Goal: Transaction & Acquisition: Purchase product/service

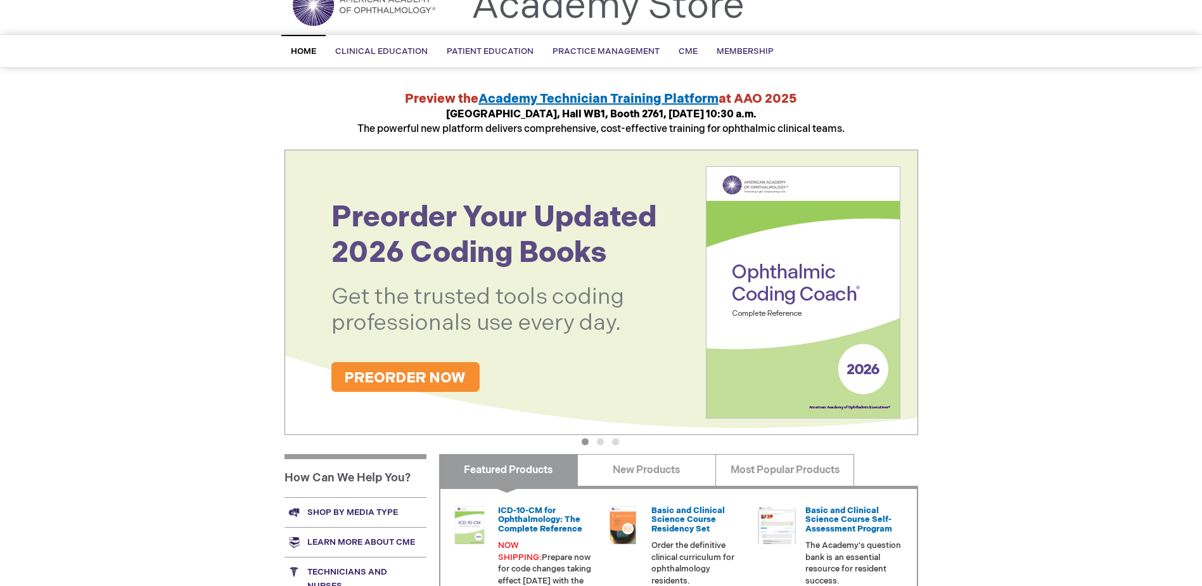
scroll to position [254, 0]
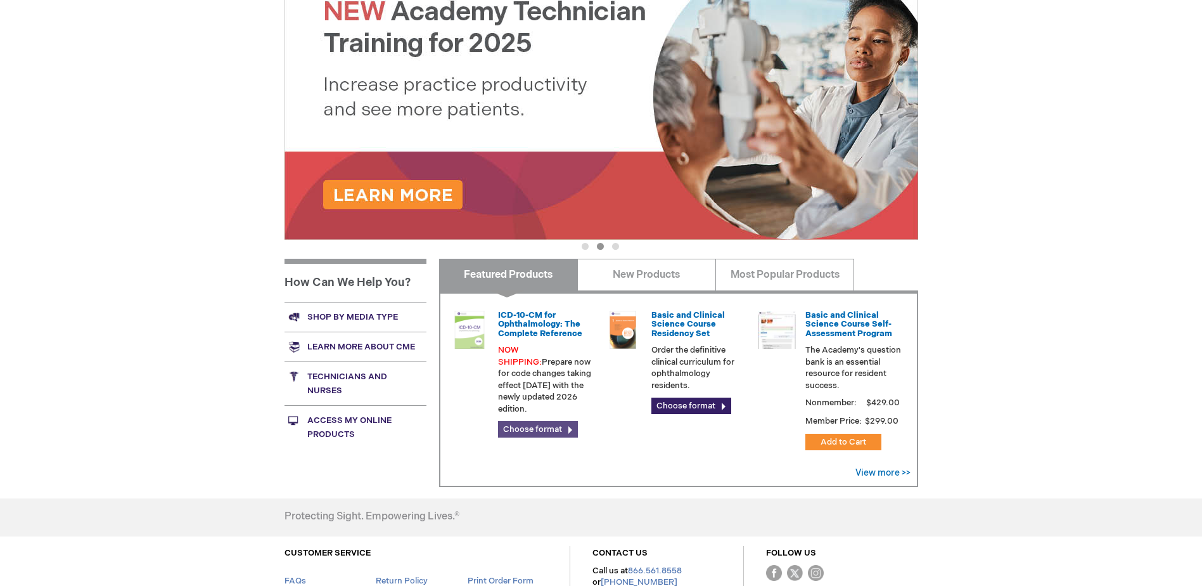
click at [540, 421] on link "Choose format" at bounding box center [538, 429] width 80 height 16
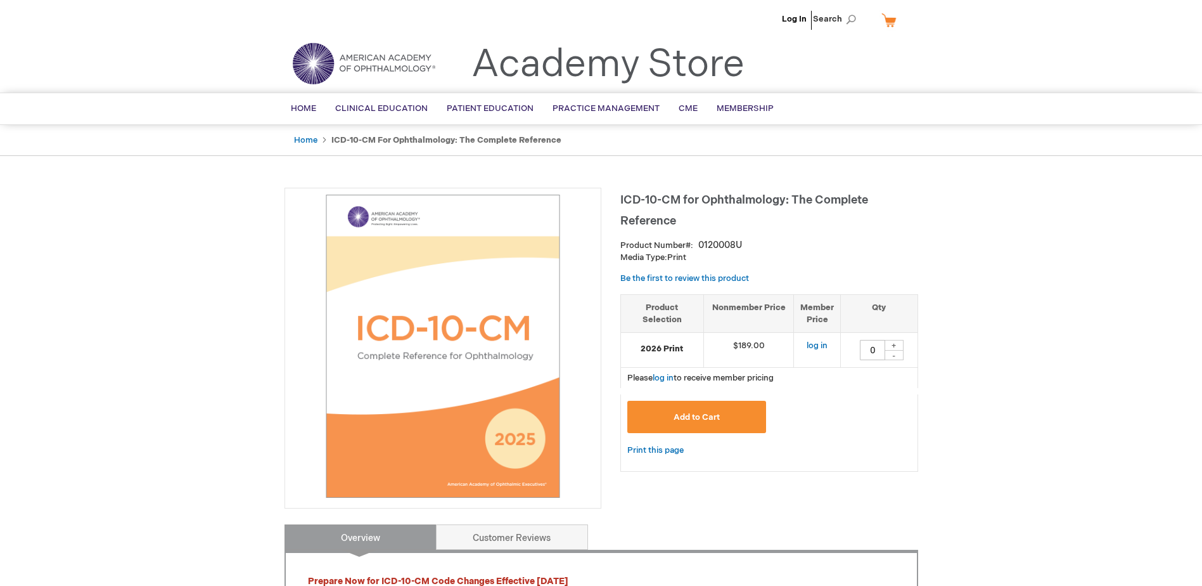
click at [688, 419] on span "Add to Cart" at bounding box center [697, 417] width 46 height 10
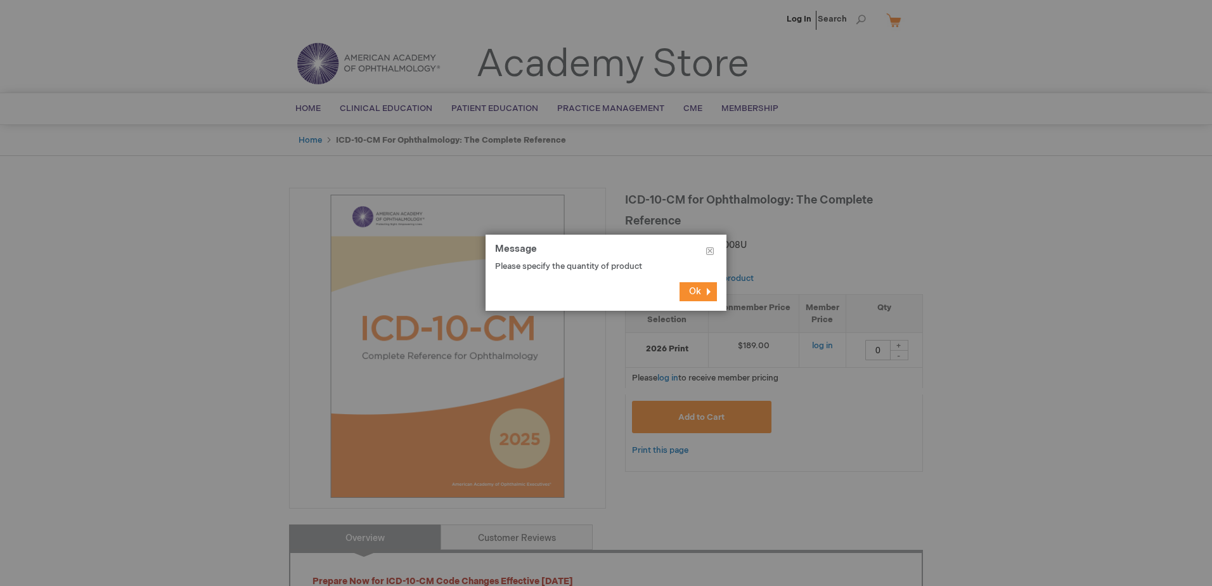
click at [697, 294] on span "Ok" at bounding box center [695, 291] width 12 height 11
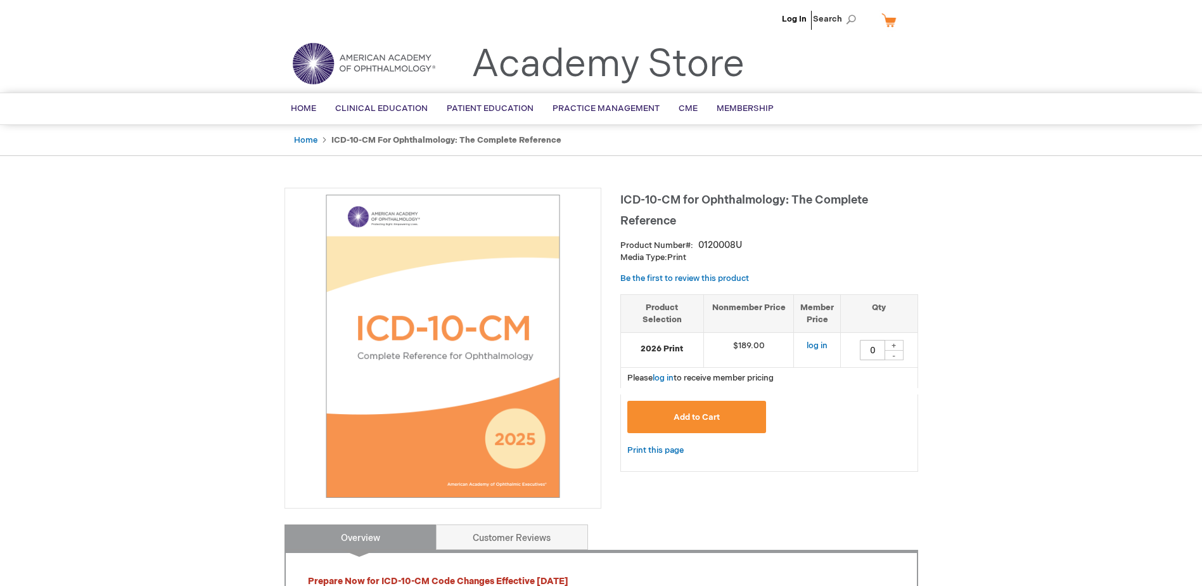
click at [894, 347] on div "+" at bounding box center [894, 345] width 19 height 11
type input "1"
click at [688, 410] on button "Add to Cart" at bounding box center [697, 417] width 139 height 32
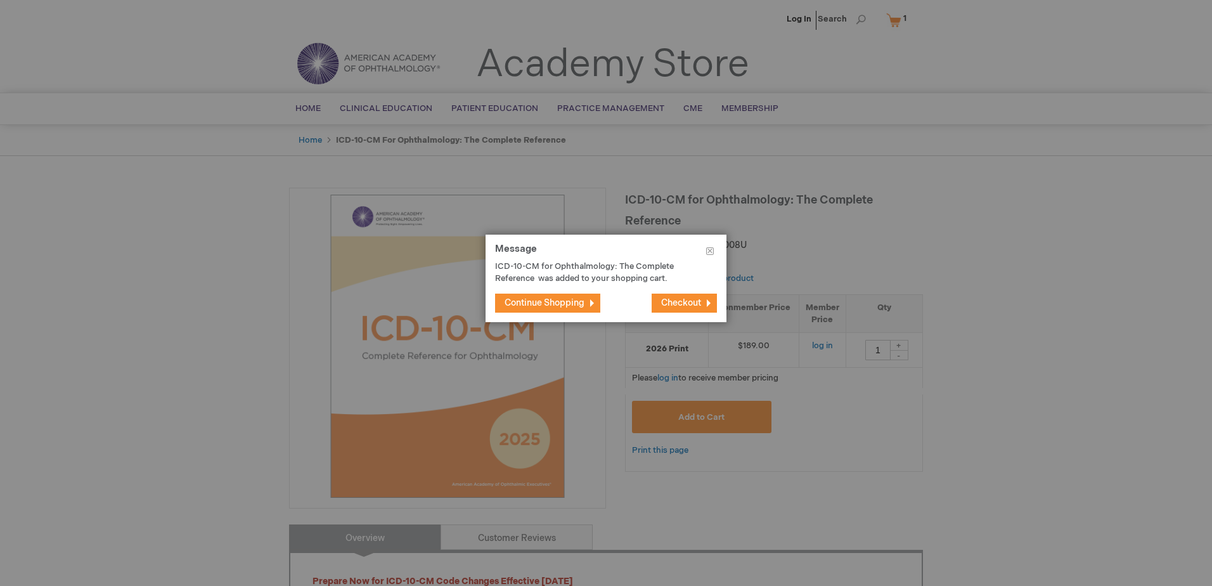
click at [553, 304] on span "Continue Shopping" at bounding box center [545, 302] width 80 height 11
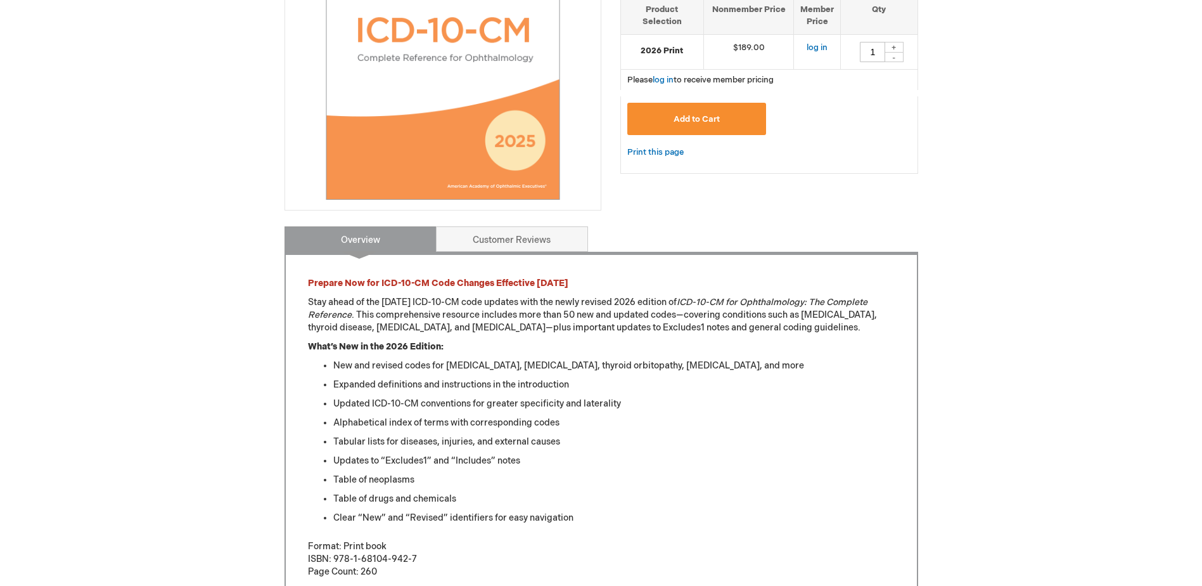
scroll to position [317, 0]
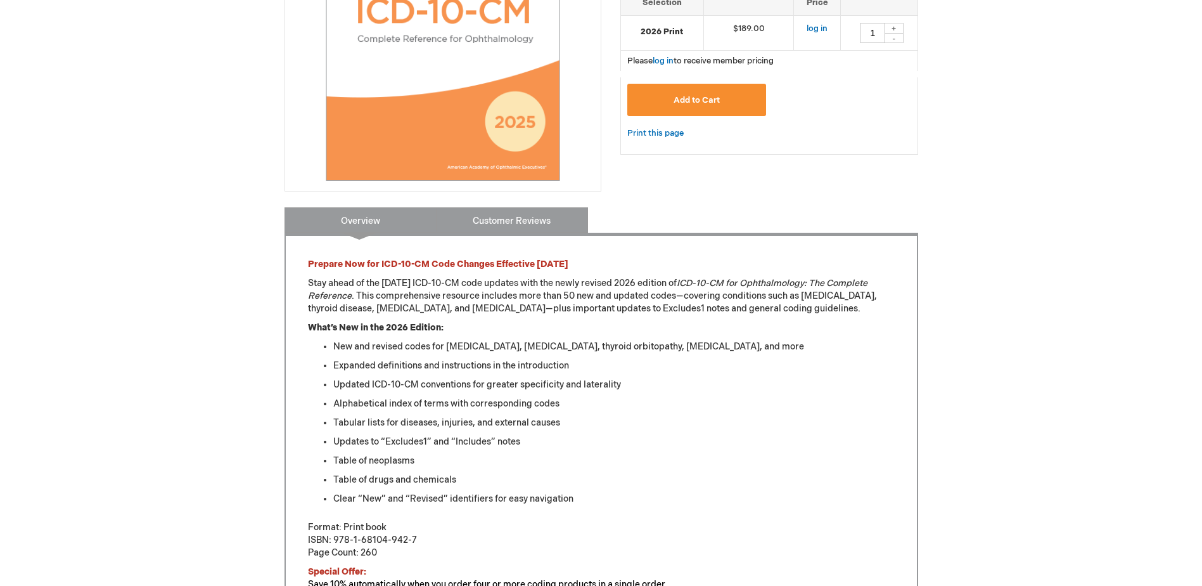
click at [484, 222] on link "Customer Reviews" at bounding box center [512, 219] width 152 height 25
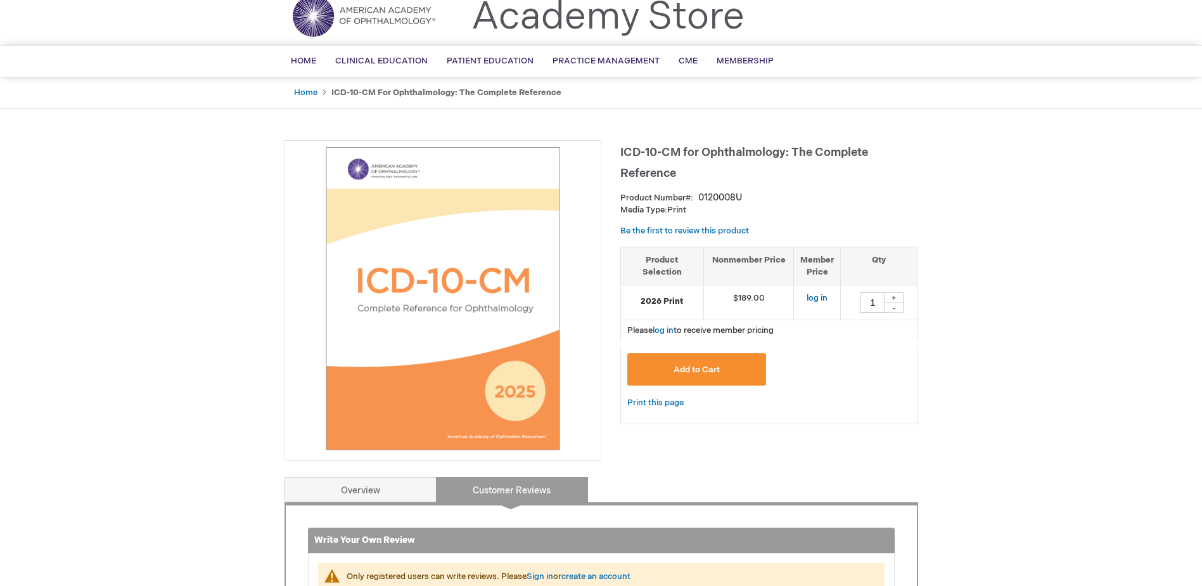
scroll to position [0, 0]
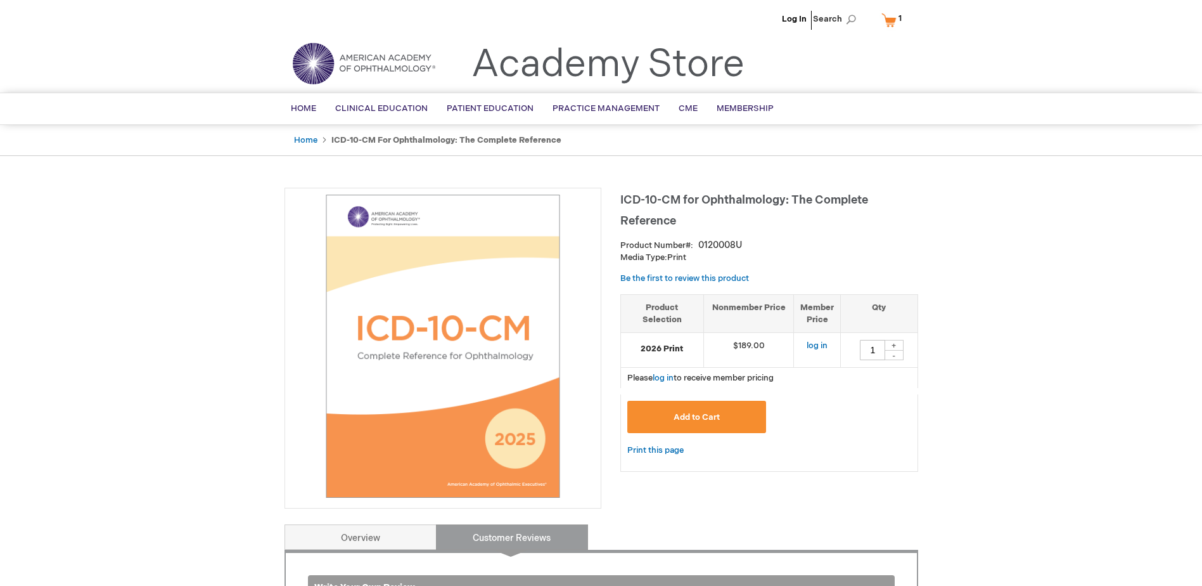
click at [890, 16] on link "My Cart 1 1 items" at bounding box center [894, 20] width 31 height 22
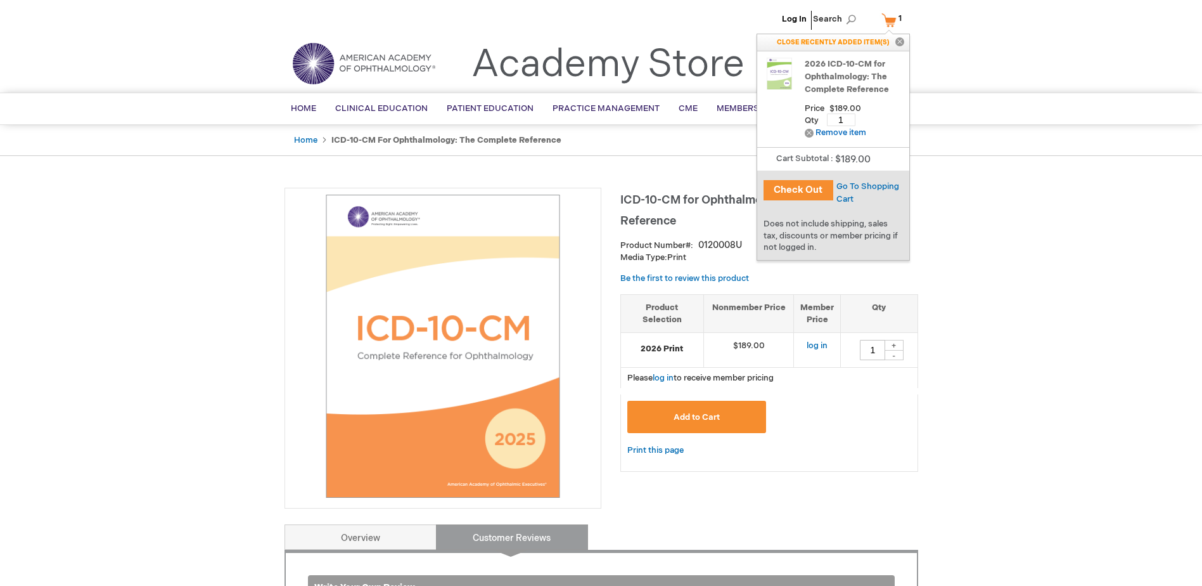
click at [800, 189] on button "Check Out" at bounding box center [799, 190] width 70 height 20
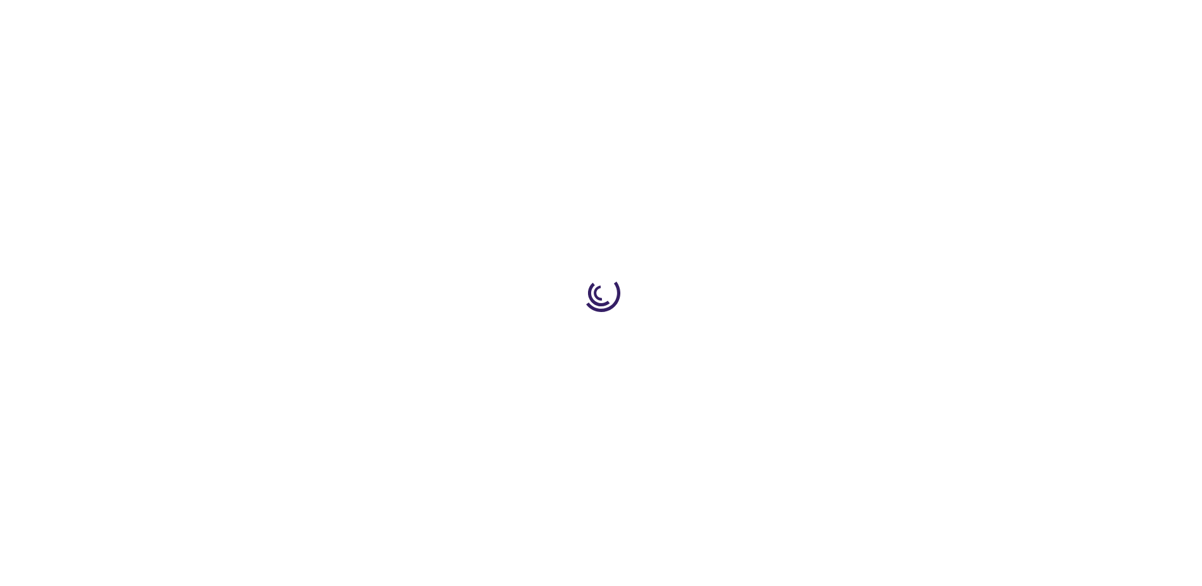
select select "US"
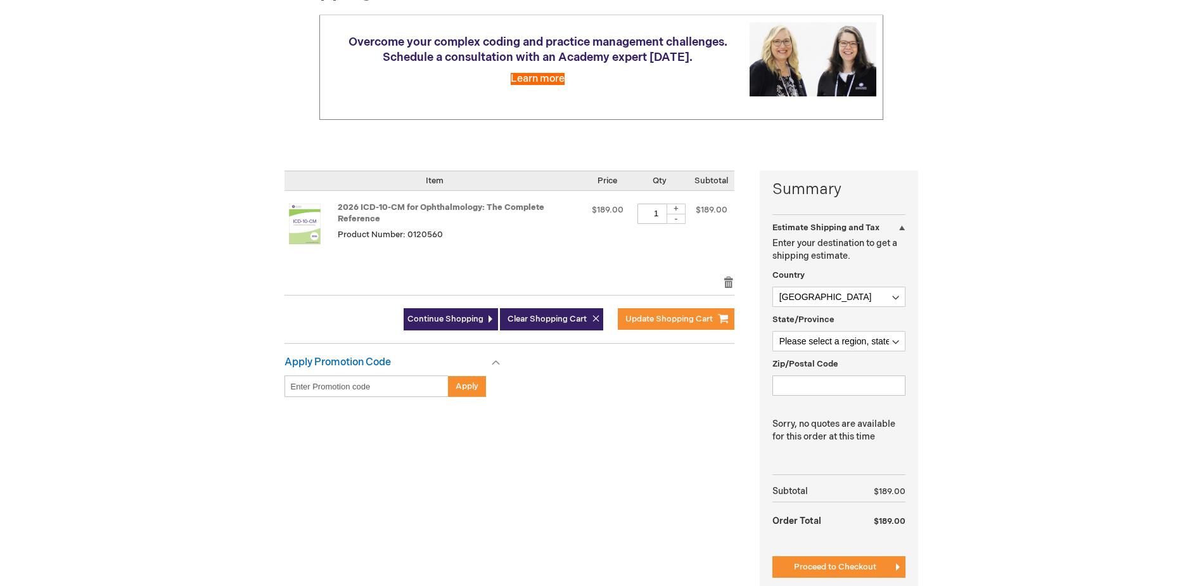
scroll to position [190, 0]
